Goal: Check status: Verify the current state of an ongoing process or item

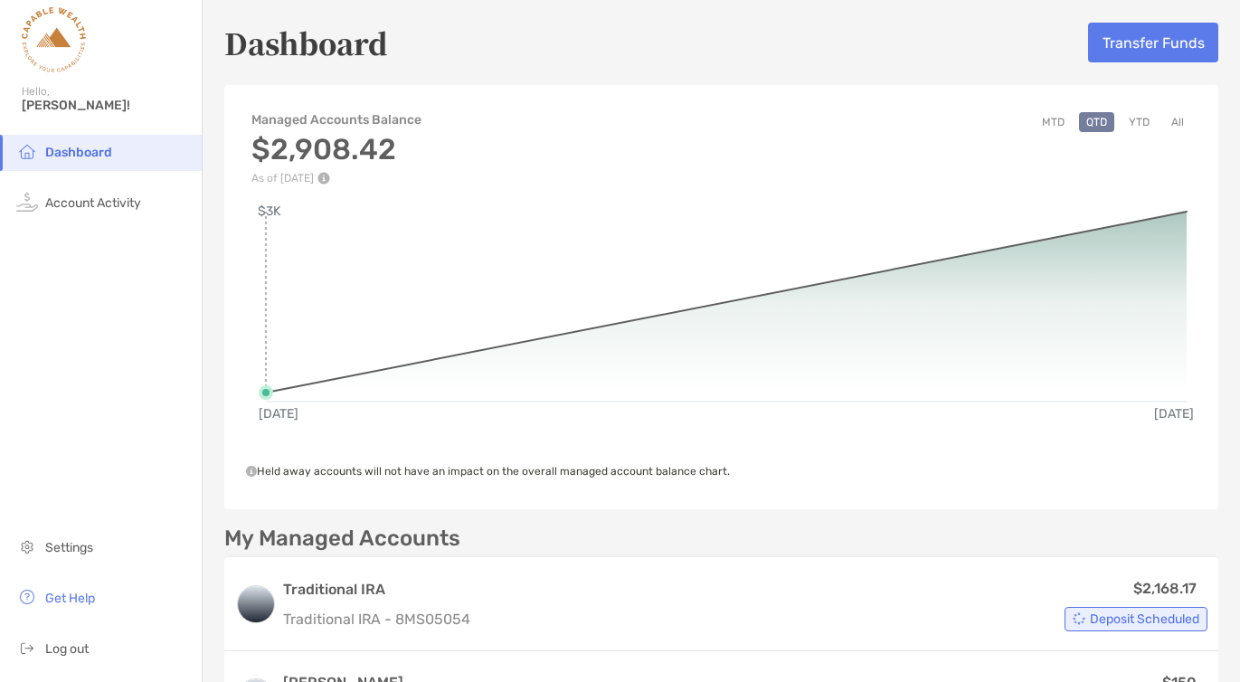
scroll to position [95, 0]
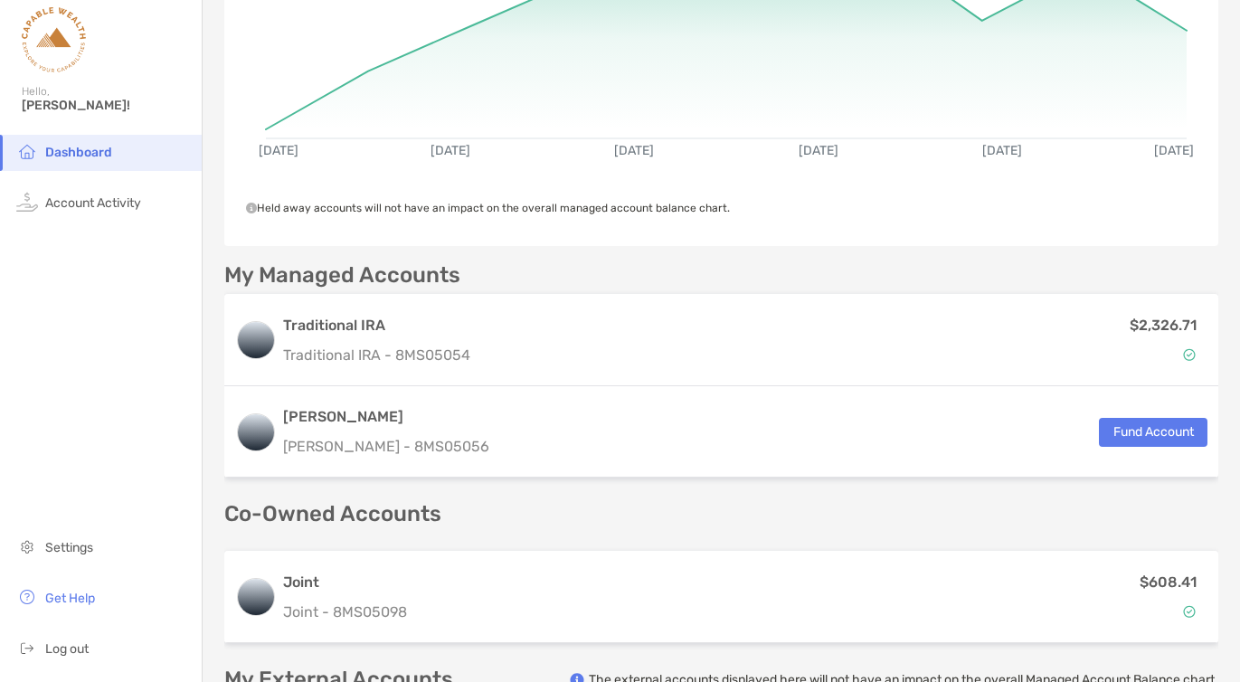
scroll to position [271, 0]
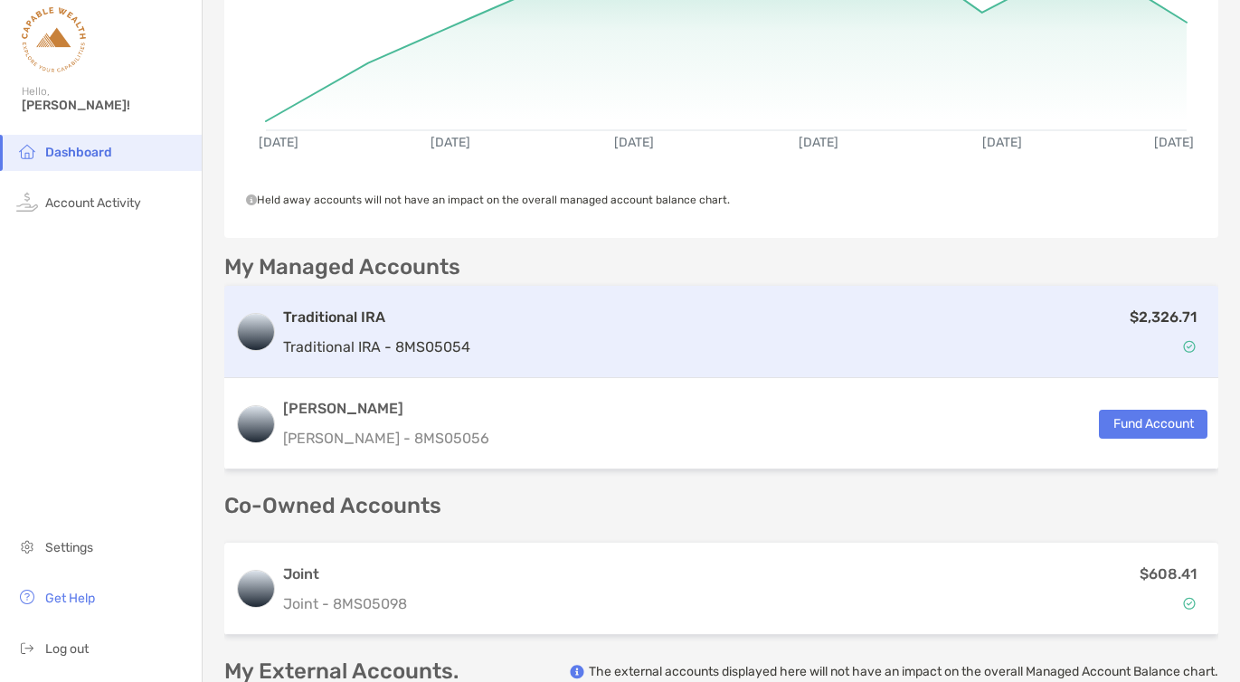
click at [846, 353] on div "$2,326.71" at bounding box center [843, 332] width 730 height 52
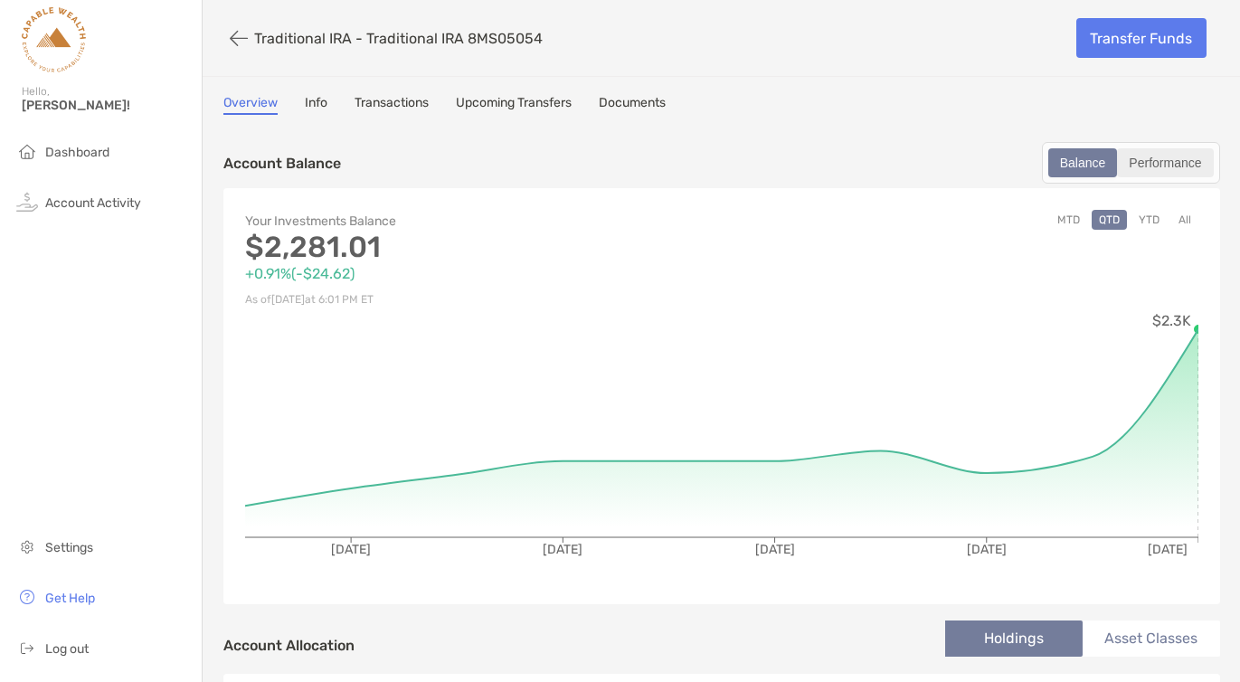
click at [1156, 165] on div "Performance" at bounding box center [1165, 162] width 92 height 25
